Goal: Navigation & Orientation: Find specific page/section

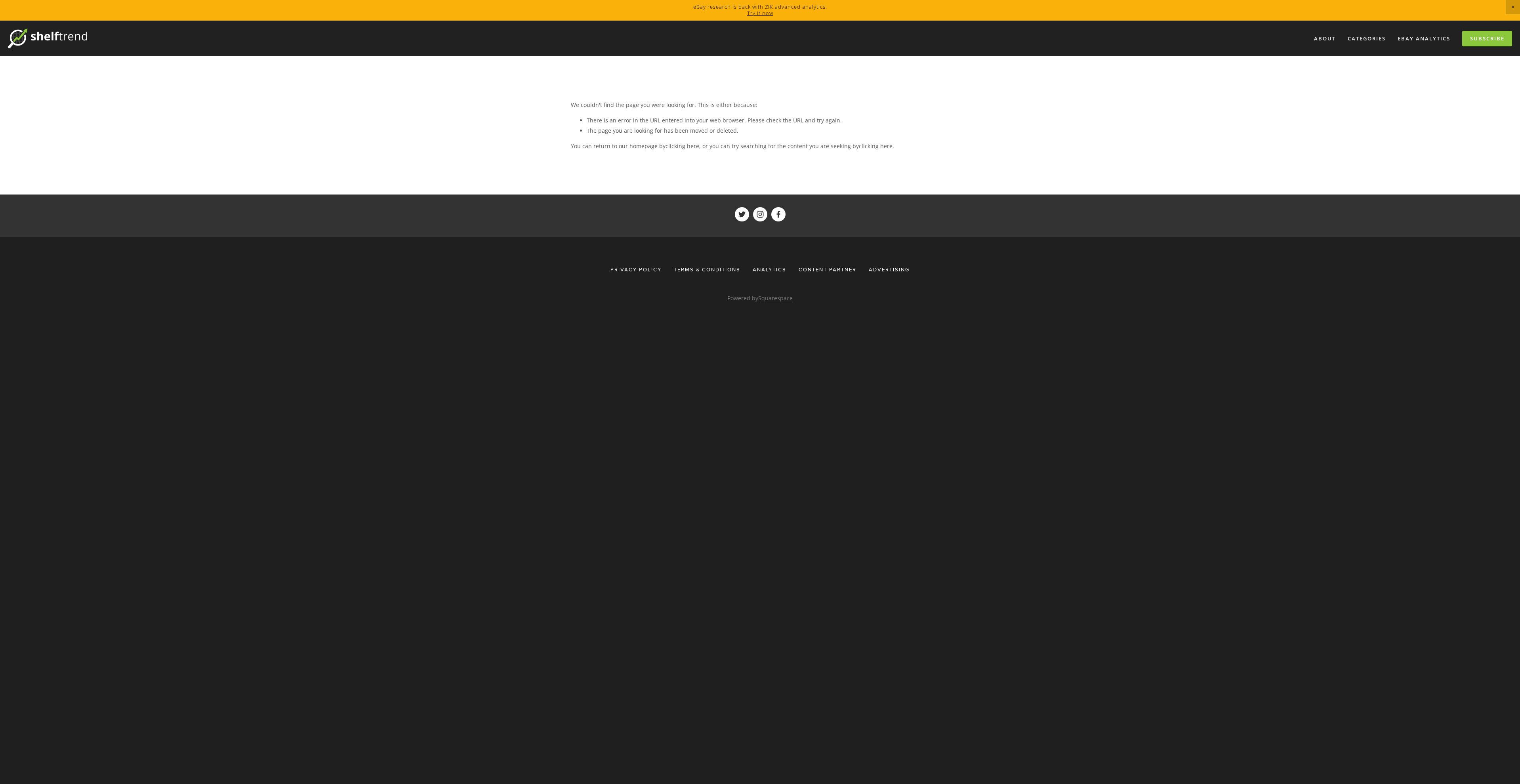
click at [42, 36] on img at bounding box center [47, 38] width 79 height 20
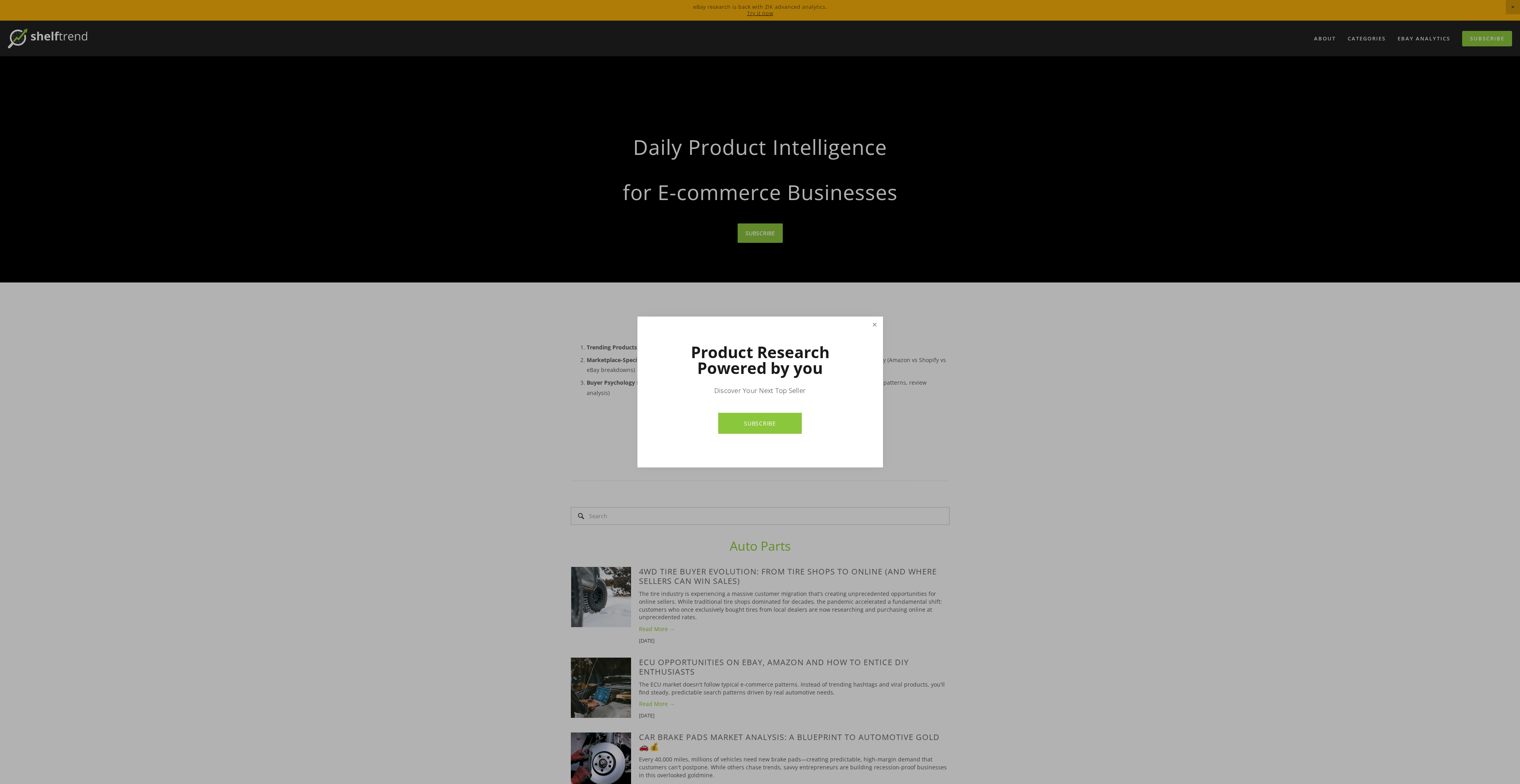
click at [876, 326] on link "Close" at bounding box center [874, 324] width 14 height 14
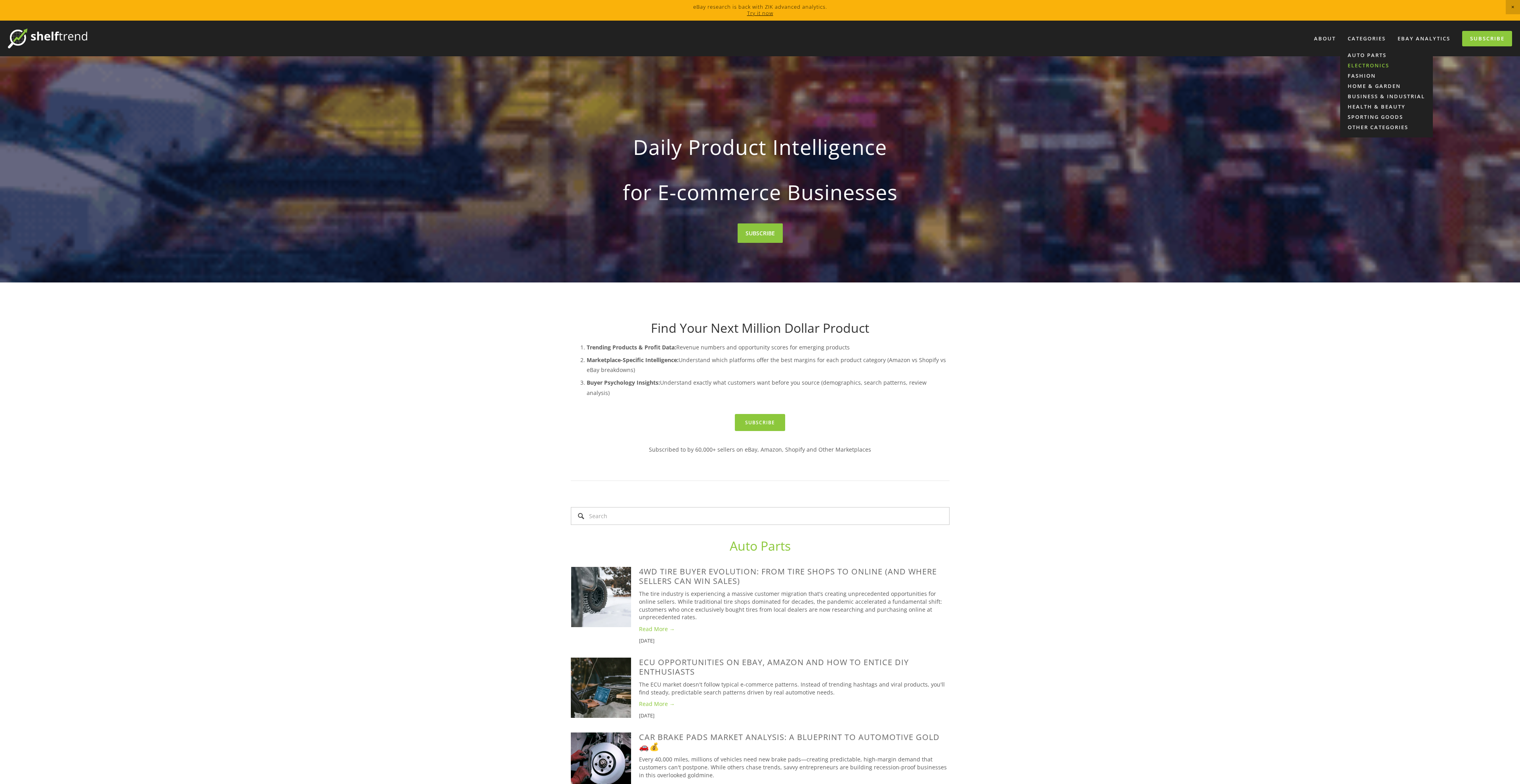
click at [1370, 65] on link "Electronics" at bounding box center [1386, 65] width 93 height 10
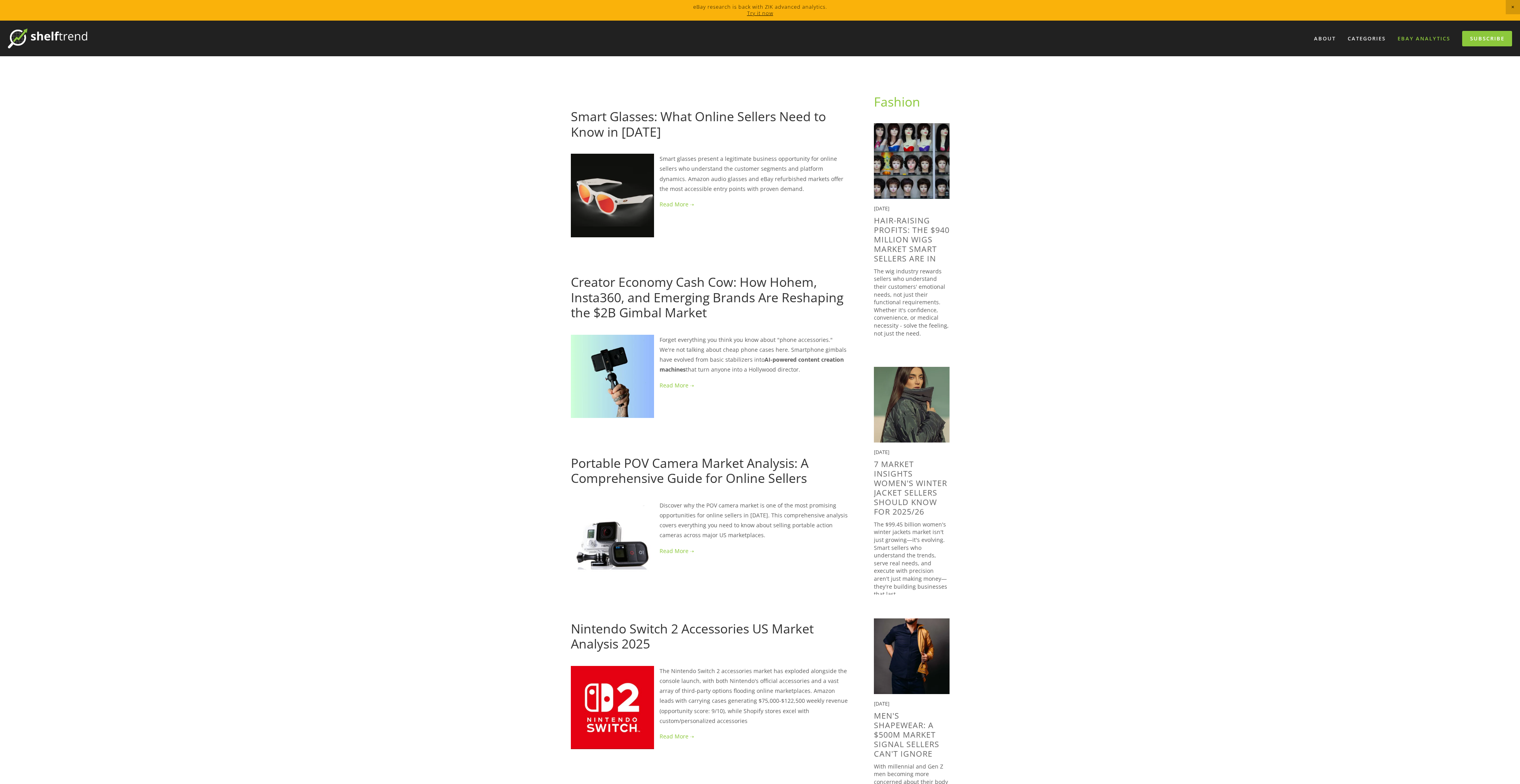
click at [1424, 38] on link "eBay Analytics" at bounding box center [1424, 38] width 63 height 13
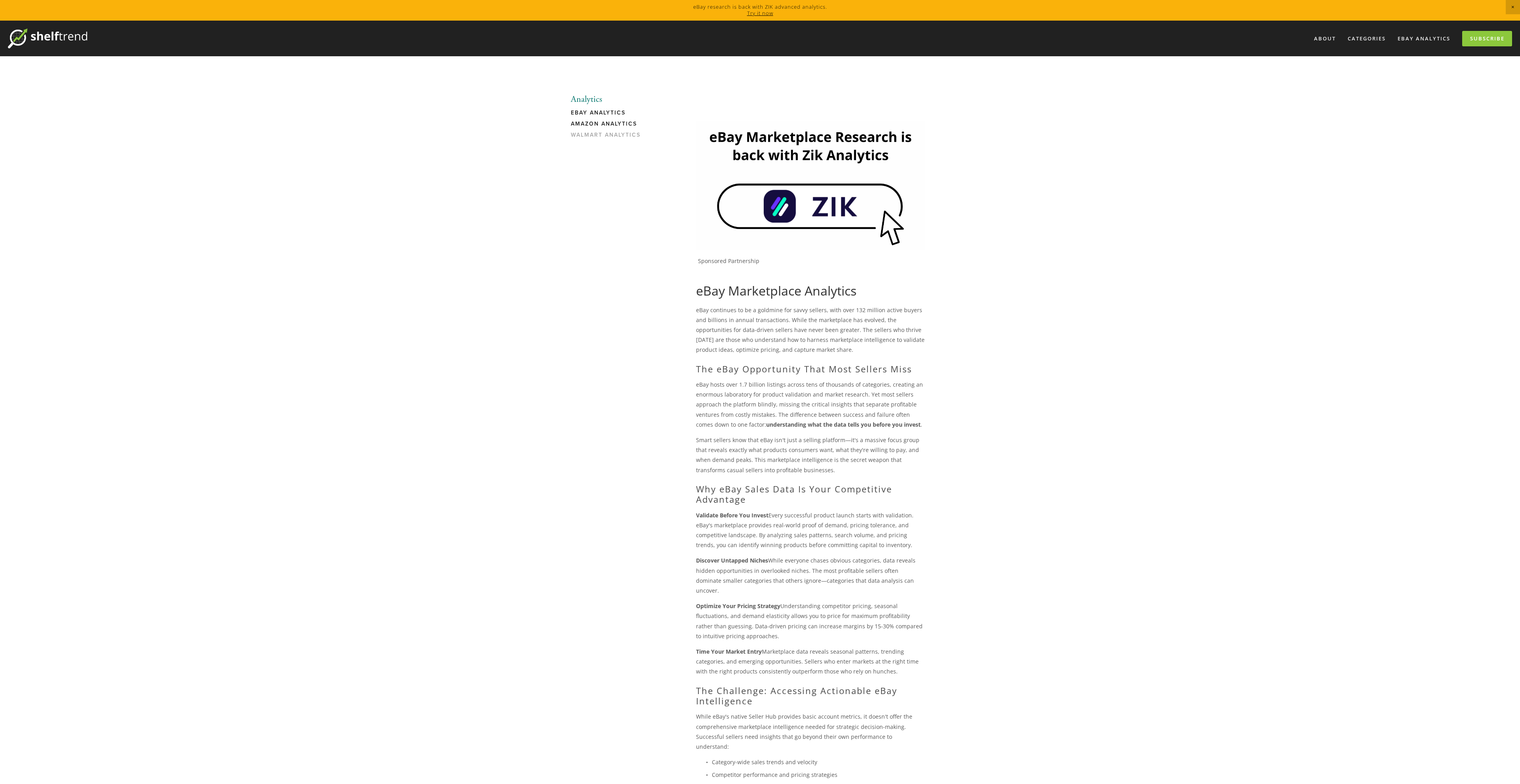
click at [615, 123] on link "Amazon Analytics" at bounding box center [608, 126] width 76 height 11
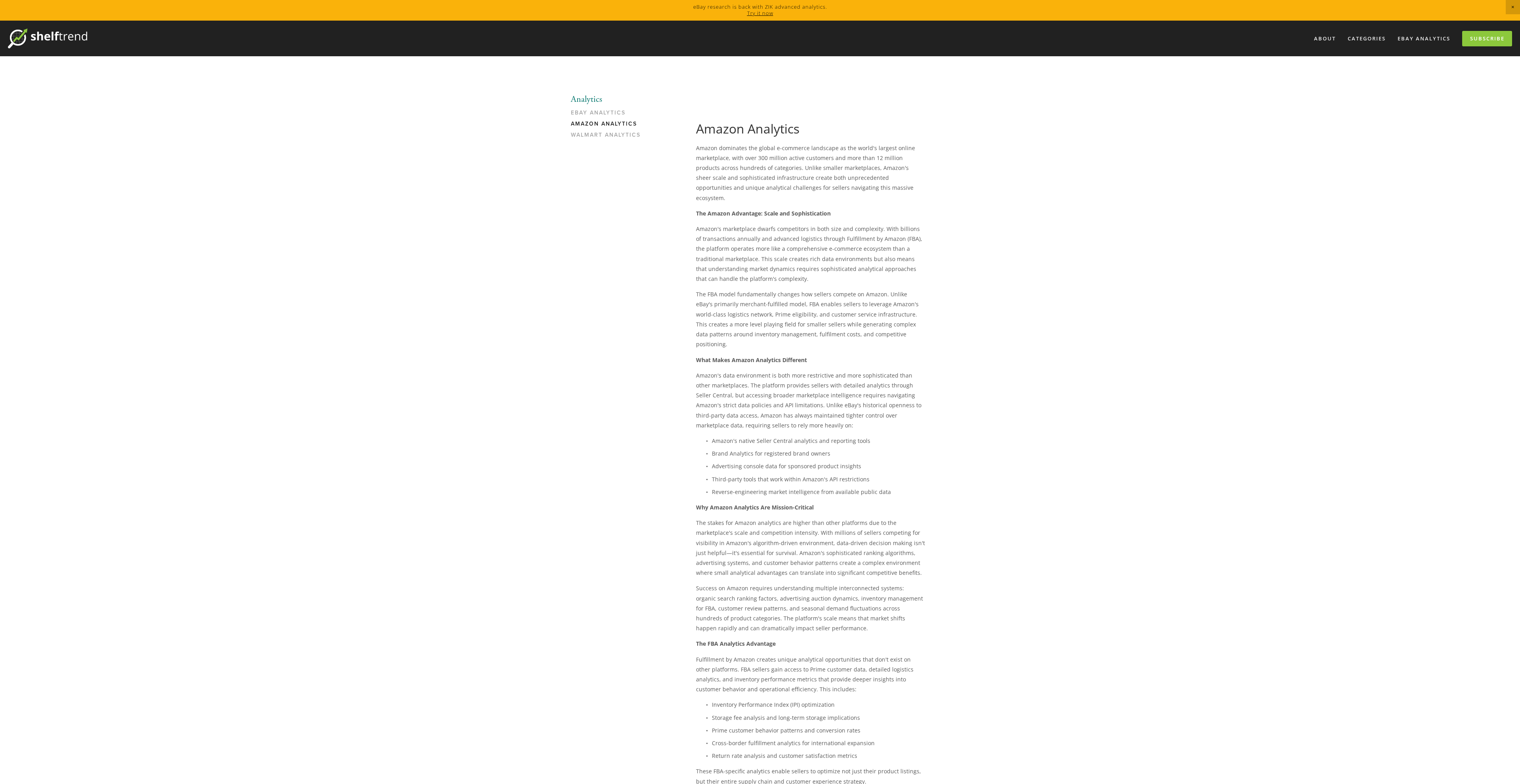
click at [764, 12] on link "Try it now" at bounding box center [760, 13] width 26 height 7
